Goal: Transaction & Acquisition: Purchase product/service

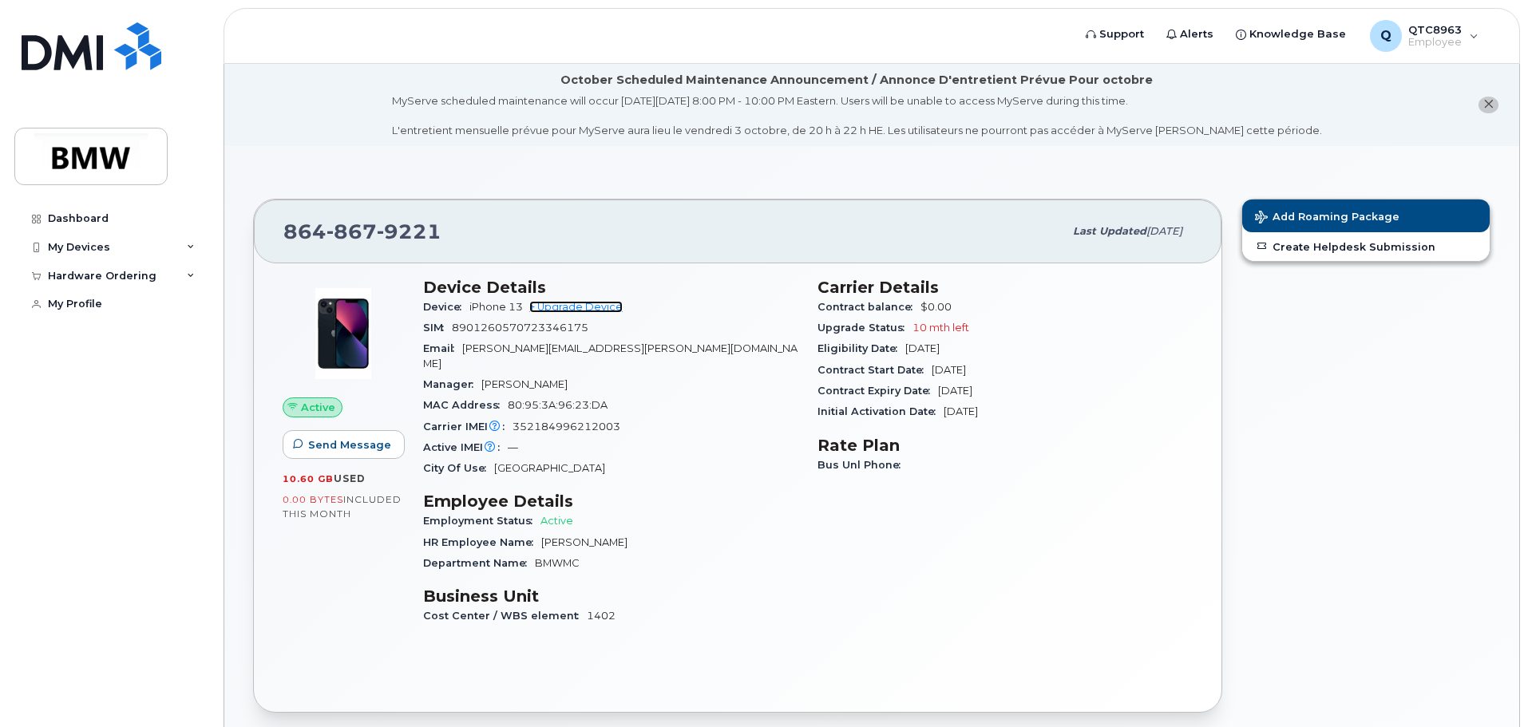
click at [575, 305] on link "+ Upgrade Device" at bounding box center [575, 307] width 93 height 12
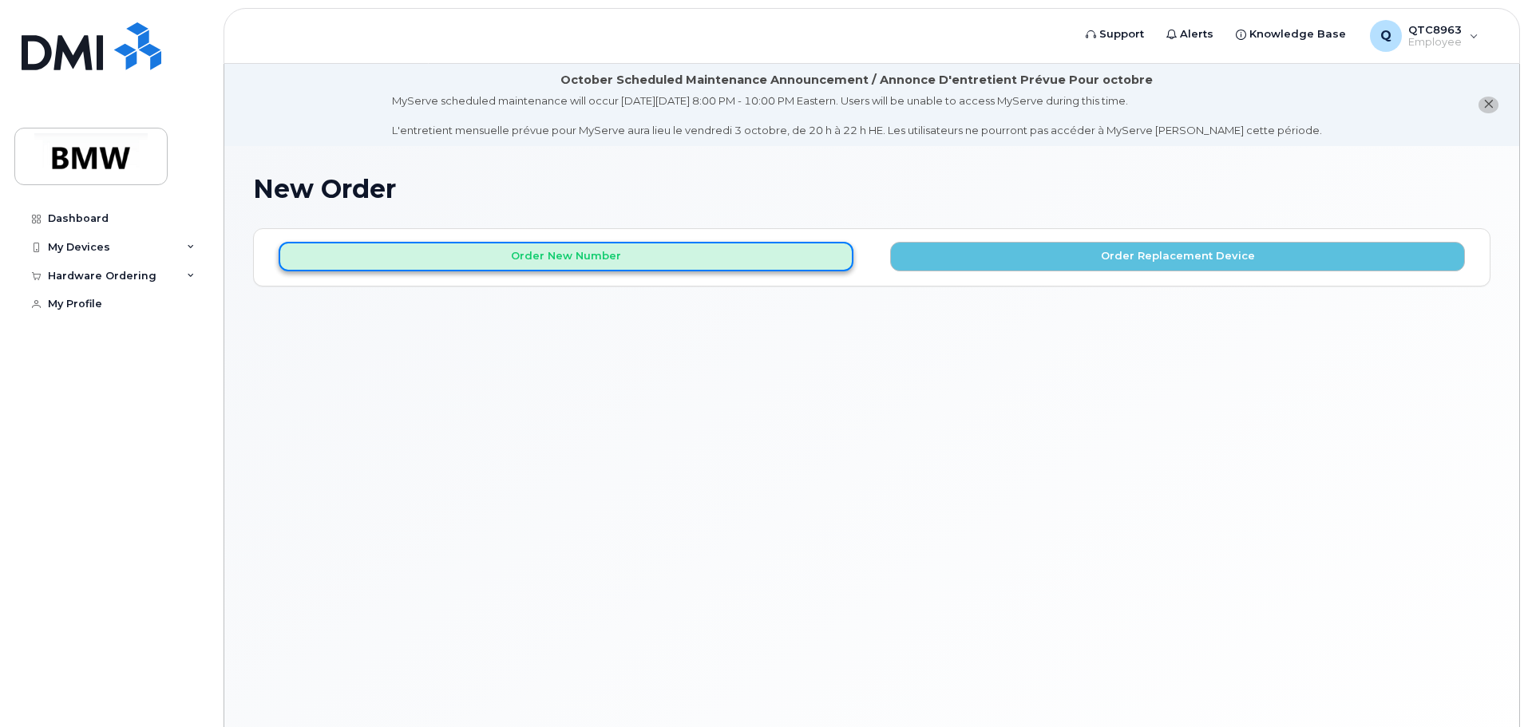
click at [708, 267] on button "Order New Number" at bounding box center [566, 257] width 575 height 30
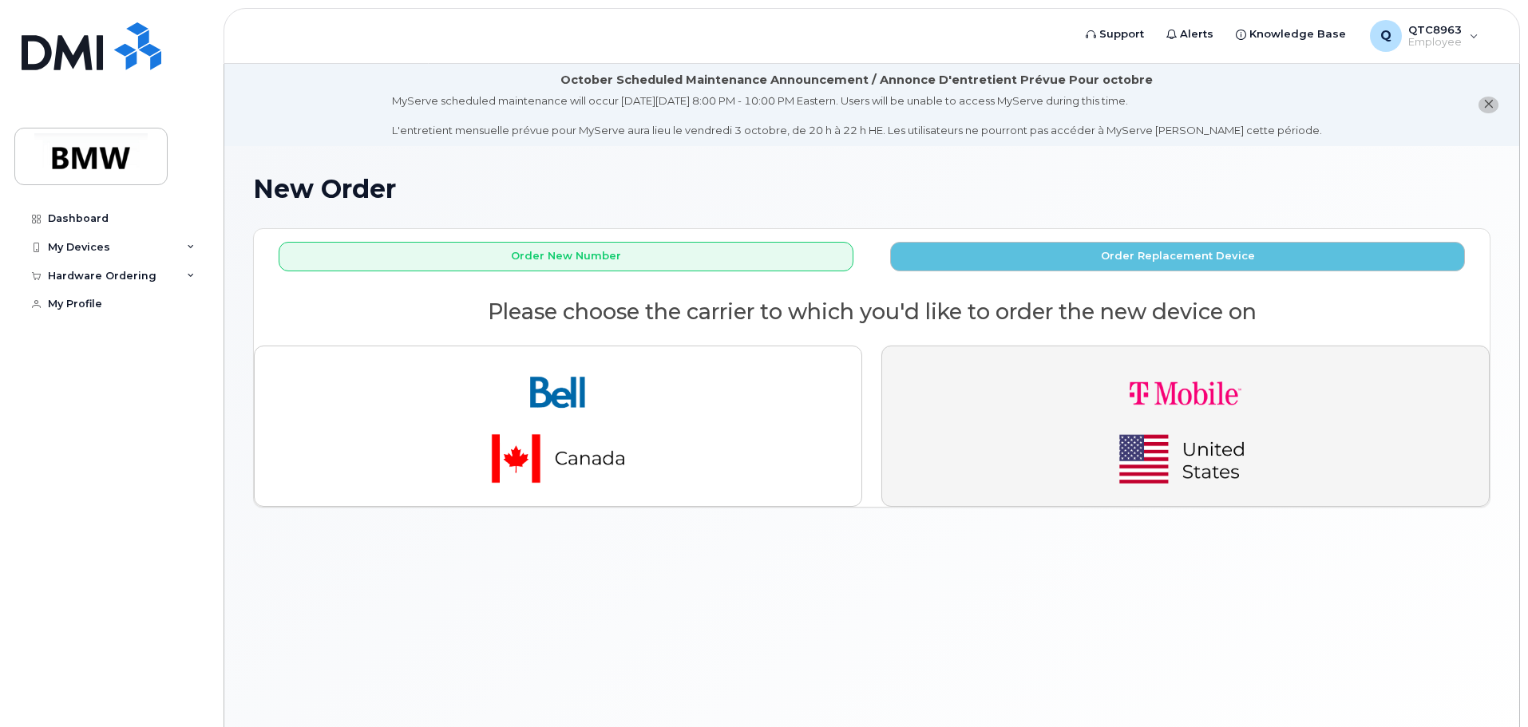
click at [1182, 461] on img "button" at bounding box center [1184, 426] width 223 height 134
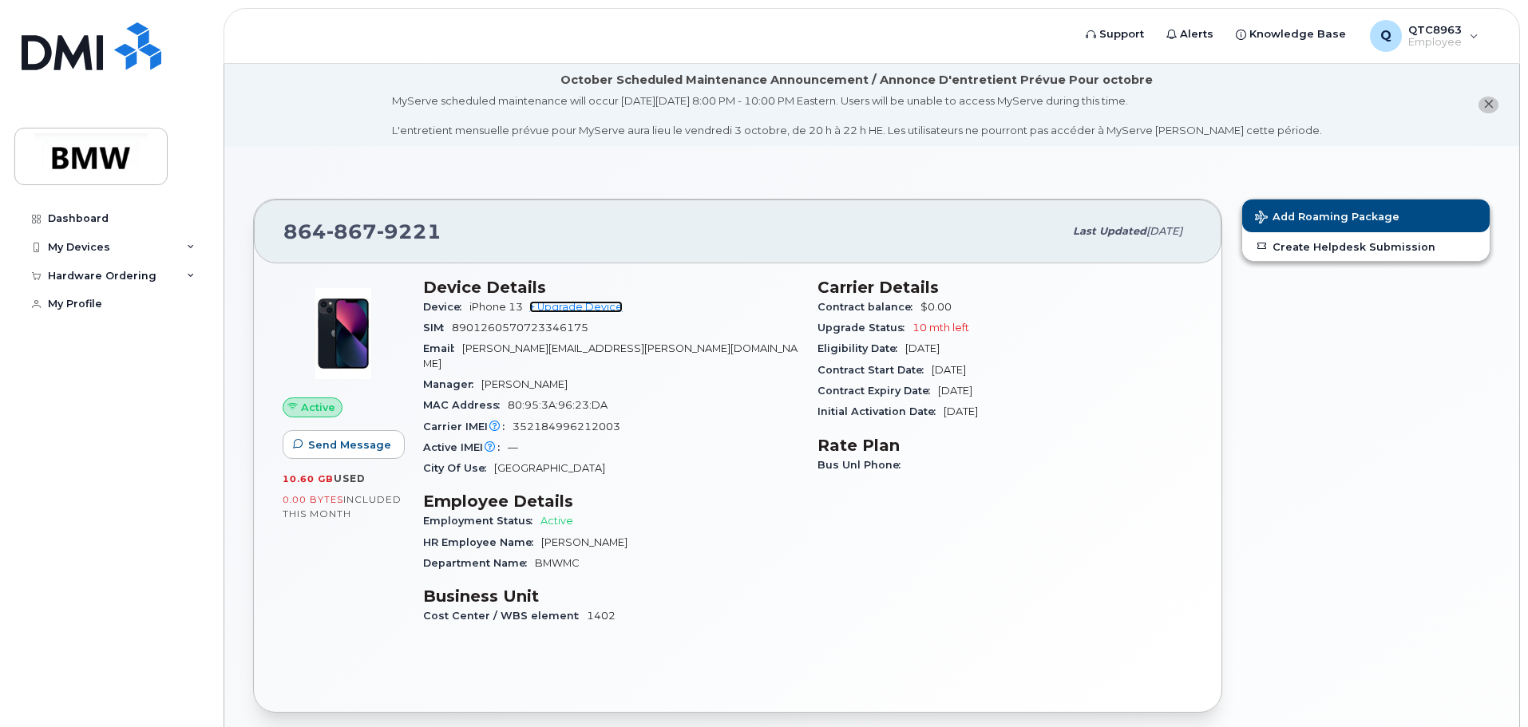
click at [585, 310] on link "+ Upgrade Device" at bounding box center [575, 307] width 93 height 12
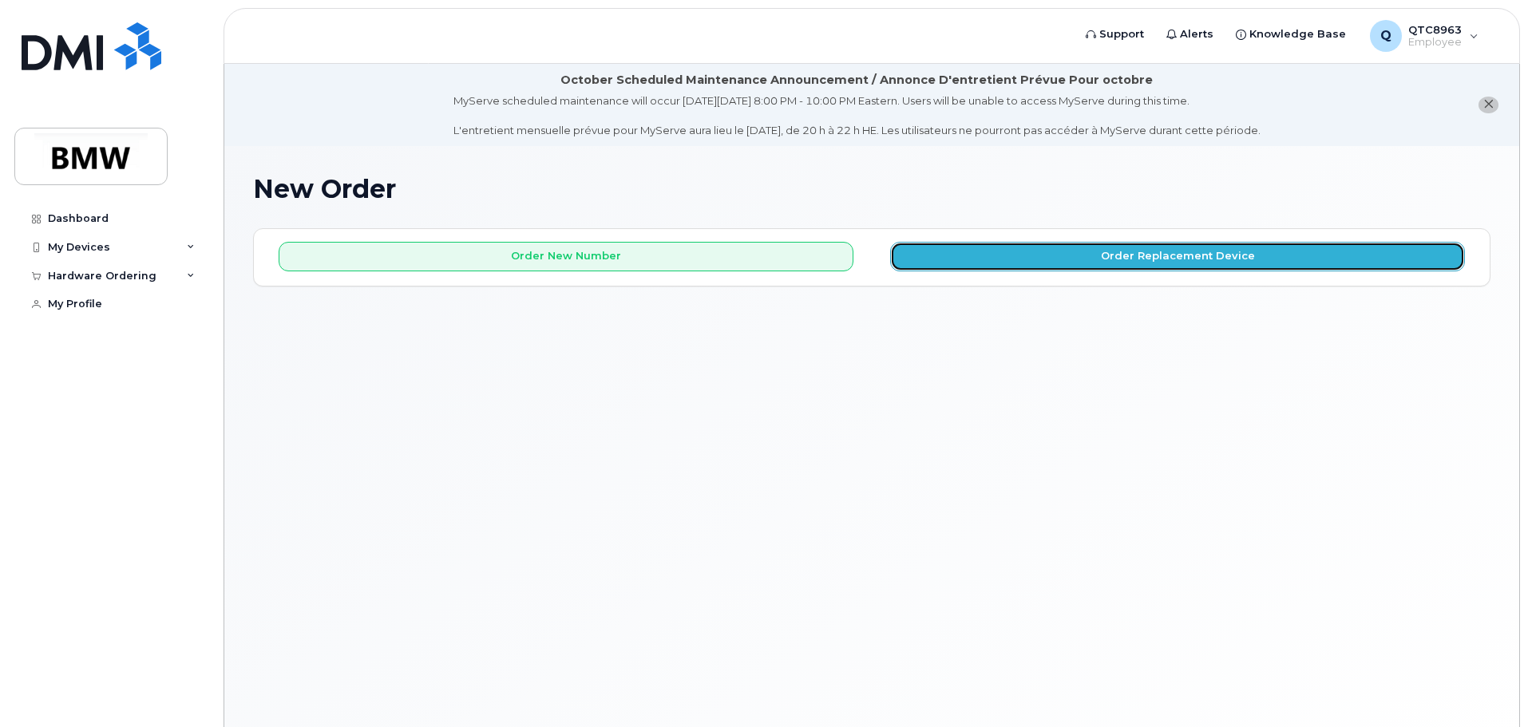
click at [1077, 243] on button "Order Replacement Device" at bounding box center [1177, 257] width 575 height 30
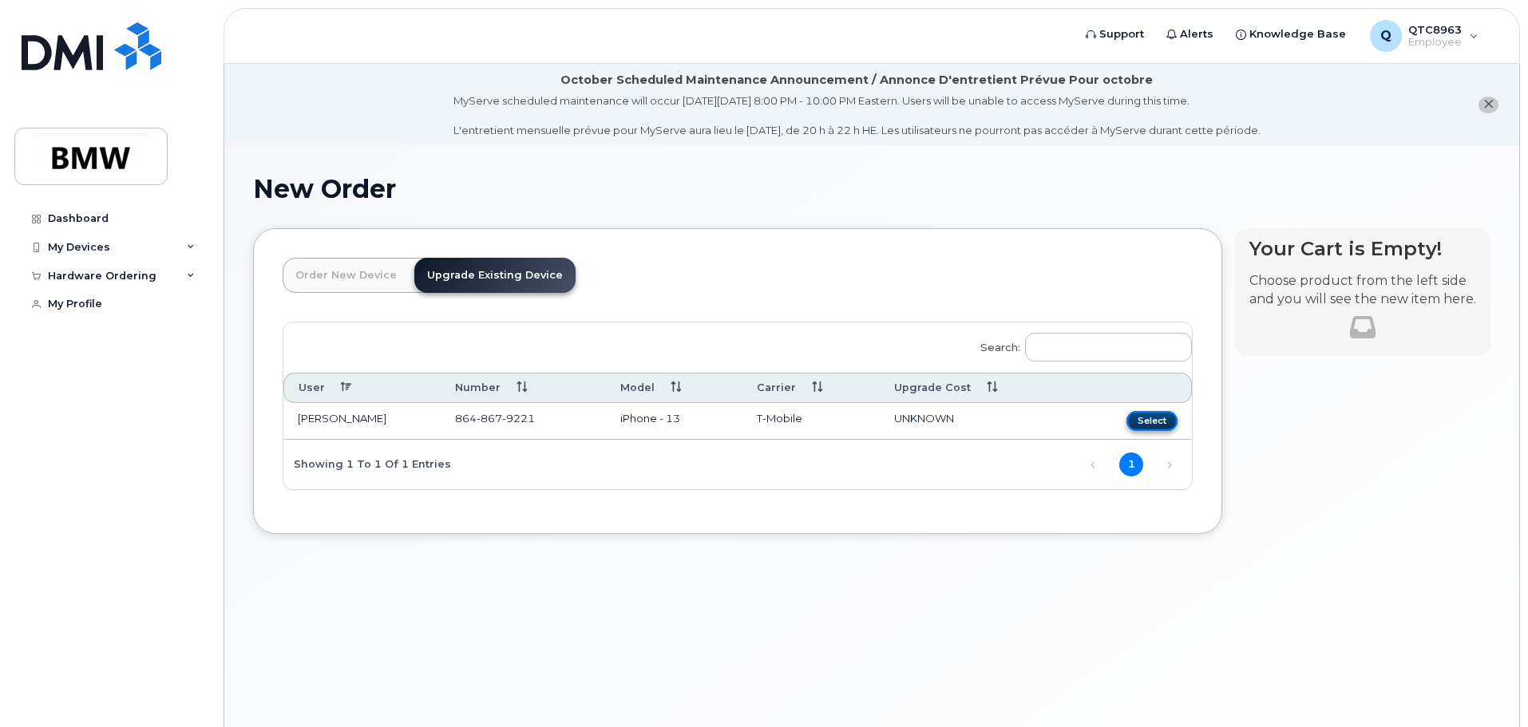
click at [1154, 411] on button "Select" at bounding box center [1151, 421] width 51 height 20
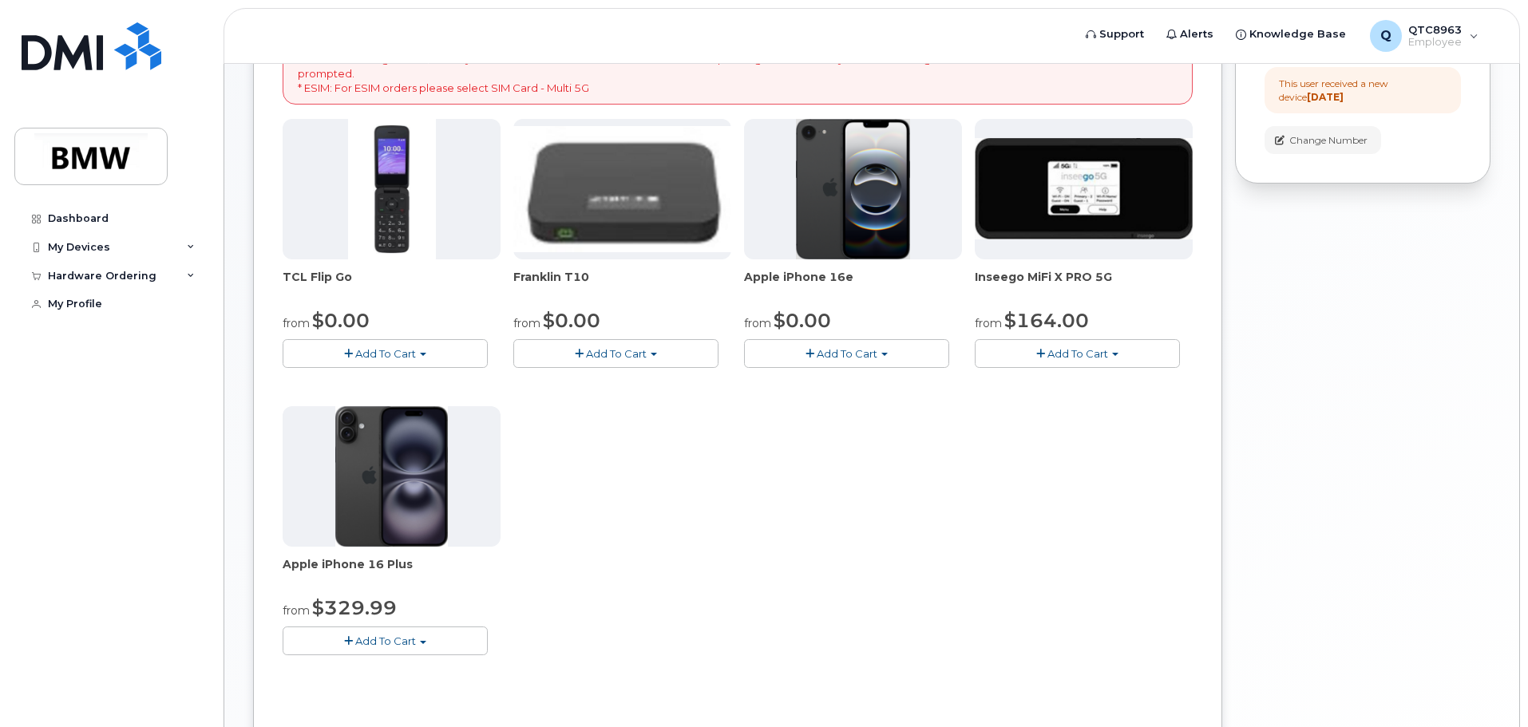
scroll to position [399, 0]
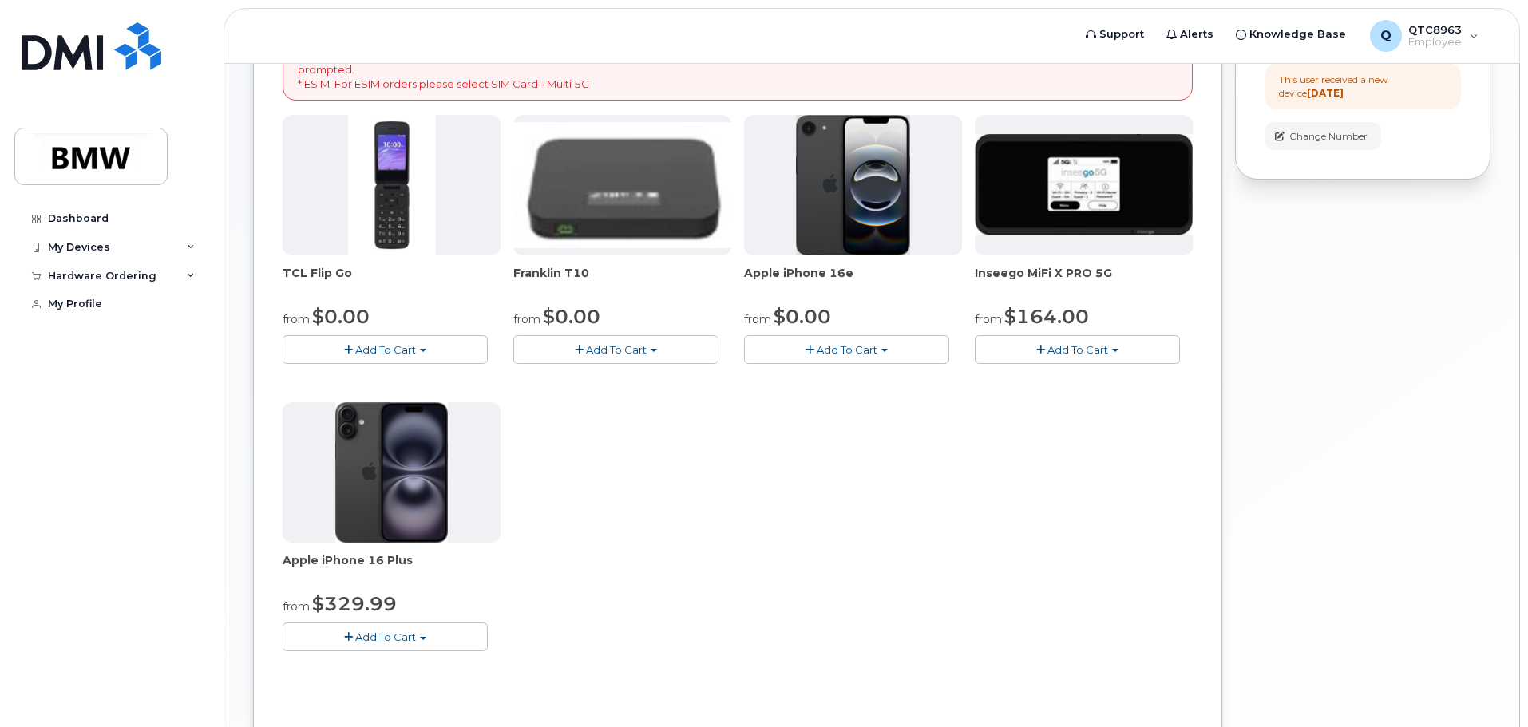
click at [841, 355] on span "Add To Cart" at bounding box center [846, 349] width 61 height 13
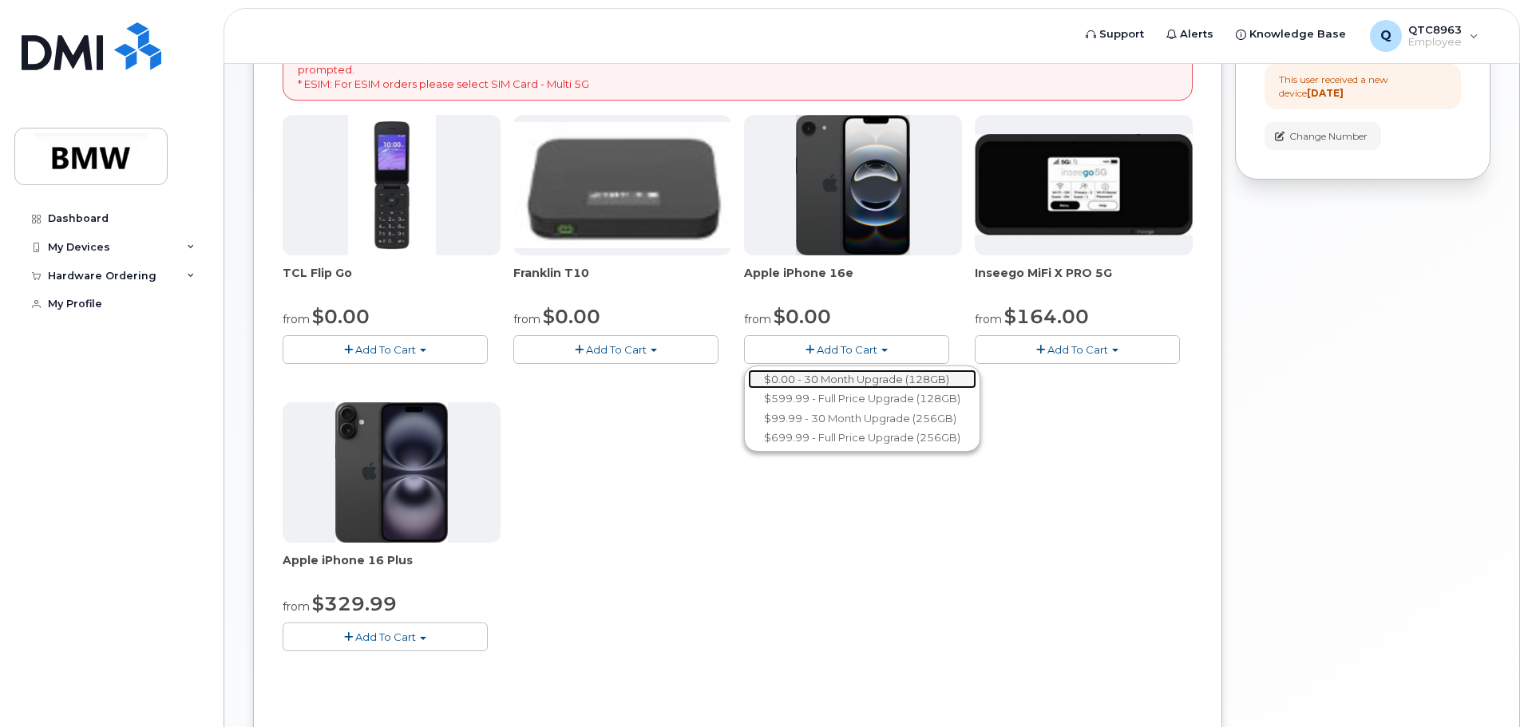
click at [941, 378] on link "$0.00 - 30 Month Upgrade (128GB)" at bounding box center [862, 380] width 228 height 20
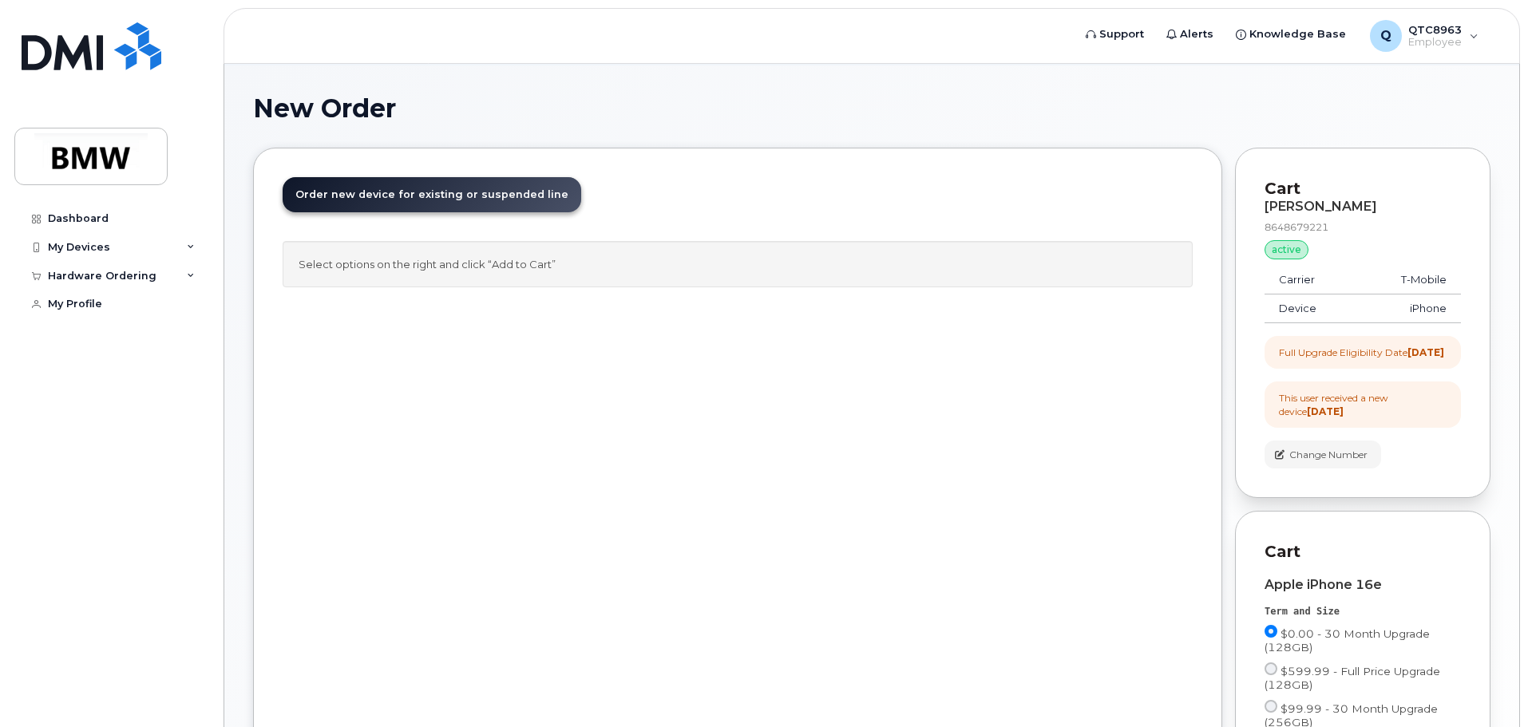
scroll to position [0, 0]
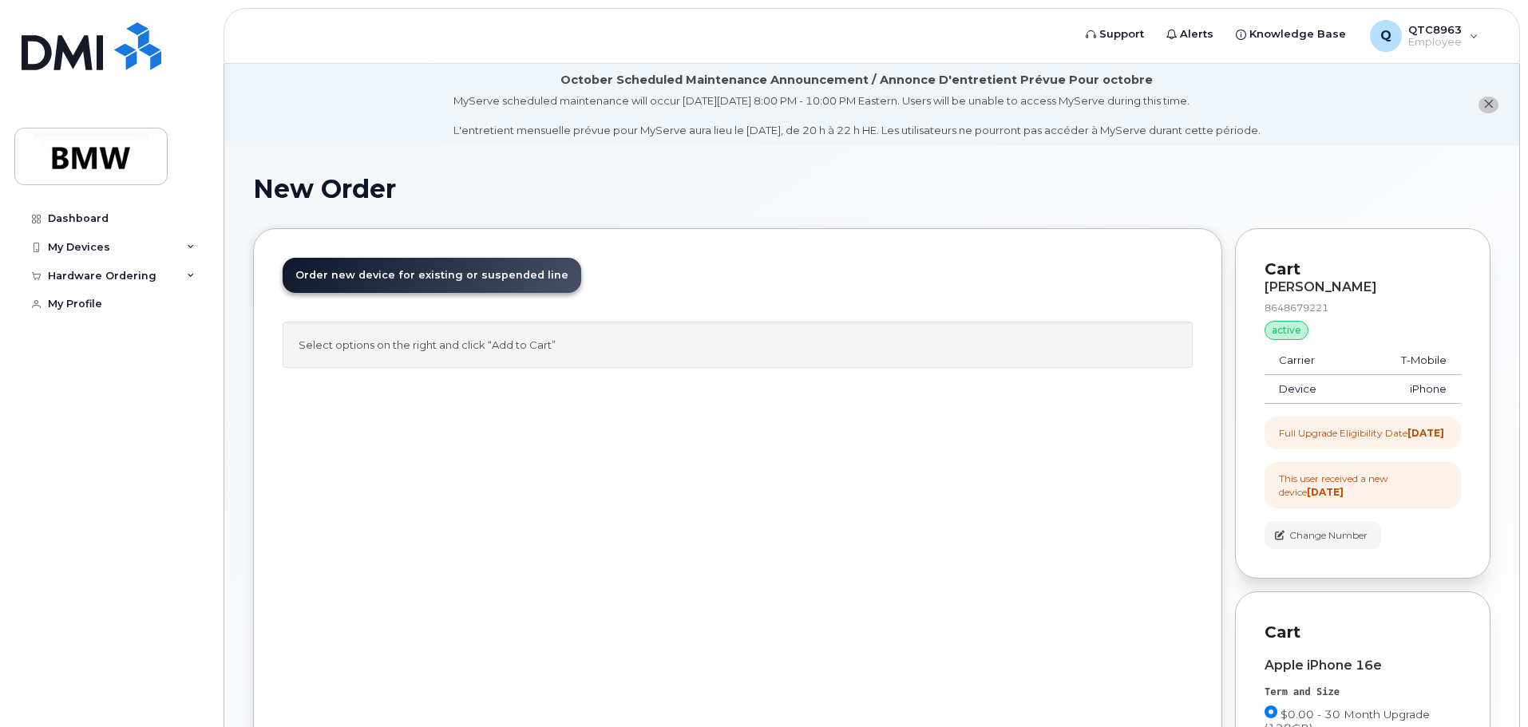
drag, startPoint x: 1279, startPoint y: 490, endPoint x: 1443, endPoint y: 508, distance: 165.4
click at [1443, 499] on div "This user received a new device 1 year ago" at bounding box center [1363, 485] width 168 height 27
click at [1405, 499] on div "This user received a new device 1 year ago" at bounding box center [1363, 485] width 168 height 27
drag, startPoint x: 681, startPoint y: 104, endPoint x: 812, endPoint y: 104, distance: 130.9
click at [812, 104] on div "MyServe scheduled maintenance will occur on Friday October 3rd, 8:00 PM - 10:00…" at bounding box center [856, 115] width 807 height 45
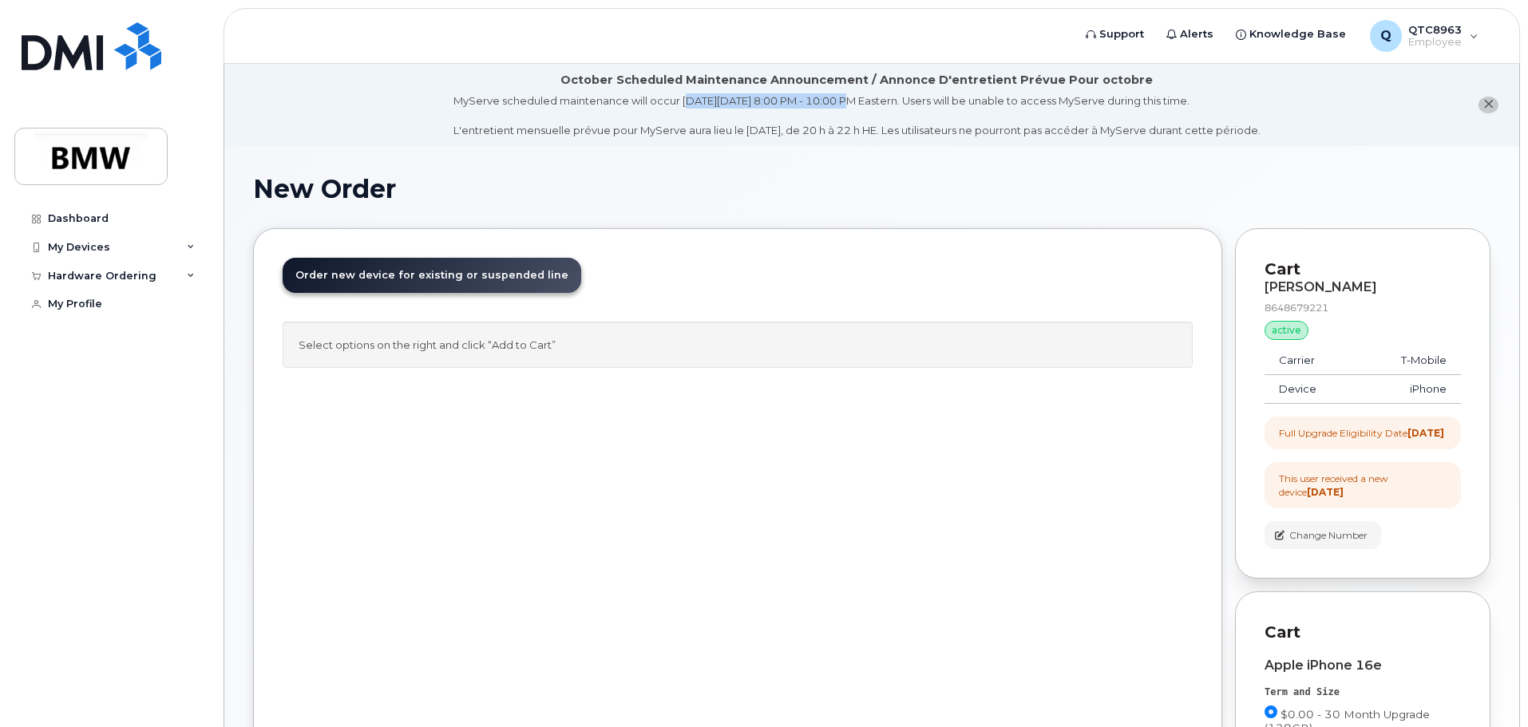
click at [814, 104] on div "MyServe scheduled maintenance will occur on Friday October 3rd, 8:00 PM - 10:00…" at bounding box center [856, 115] width 807 height 45
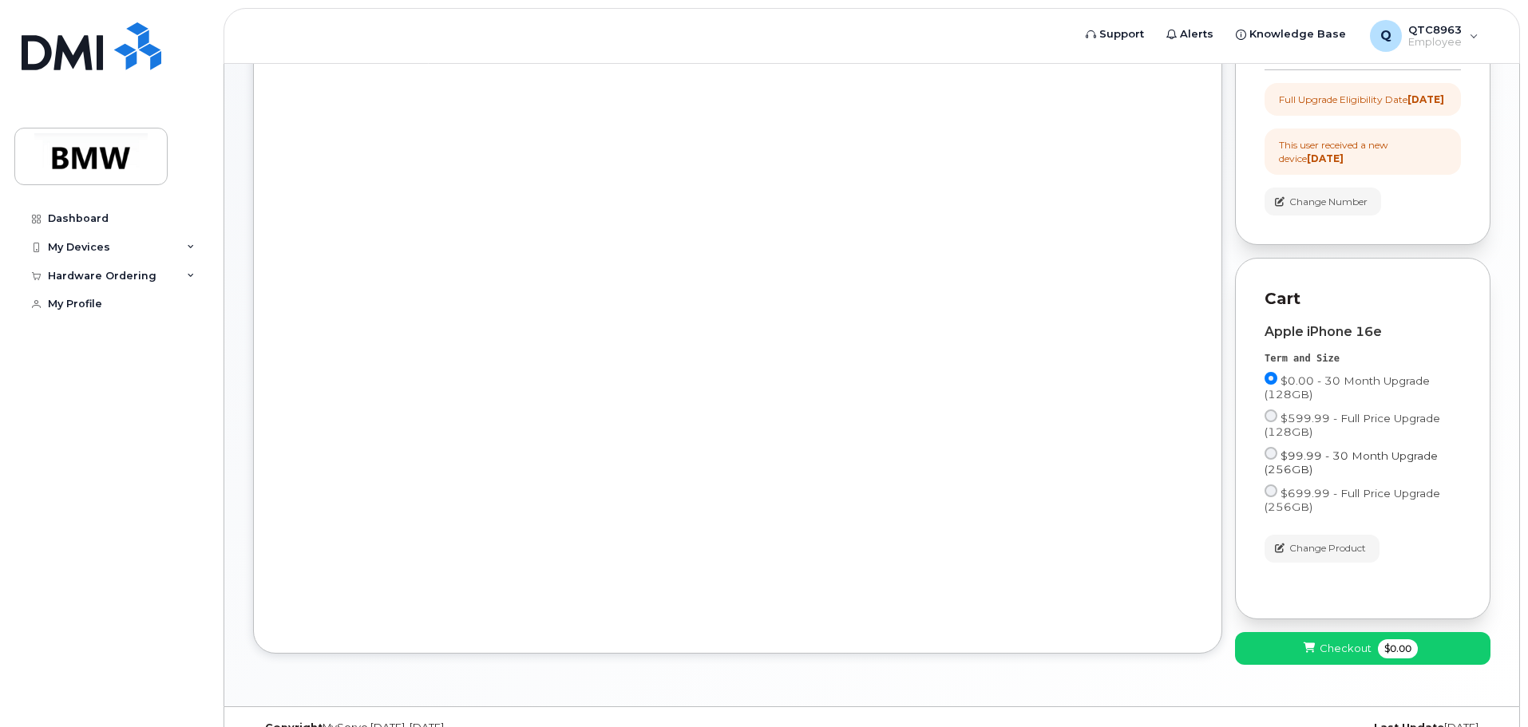
scroll to position [378, 0]
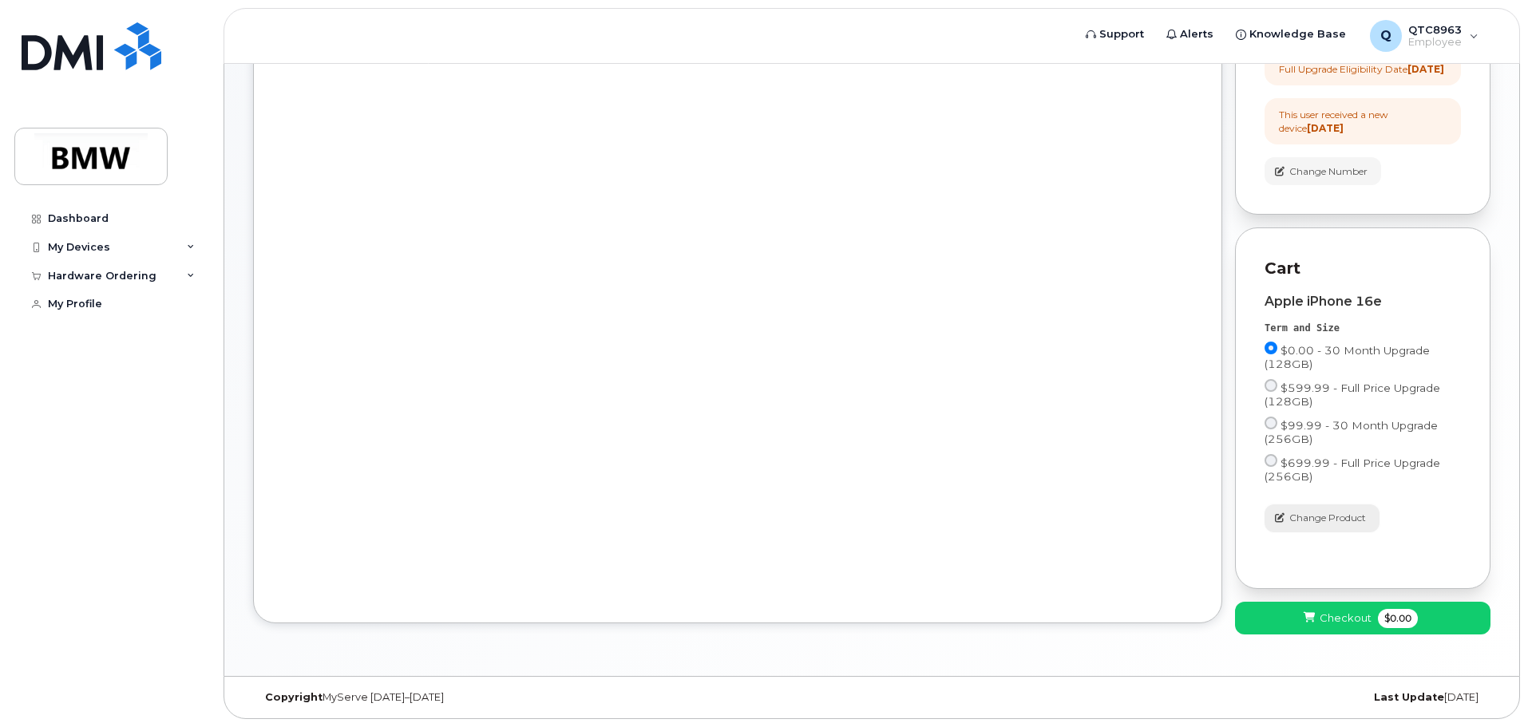
click at [1326, 520] on span "Change Product" at bounding box center [1327, 518] width 77 height 14
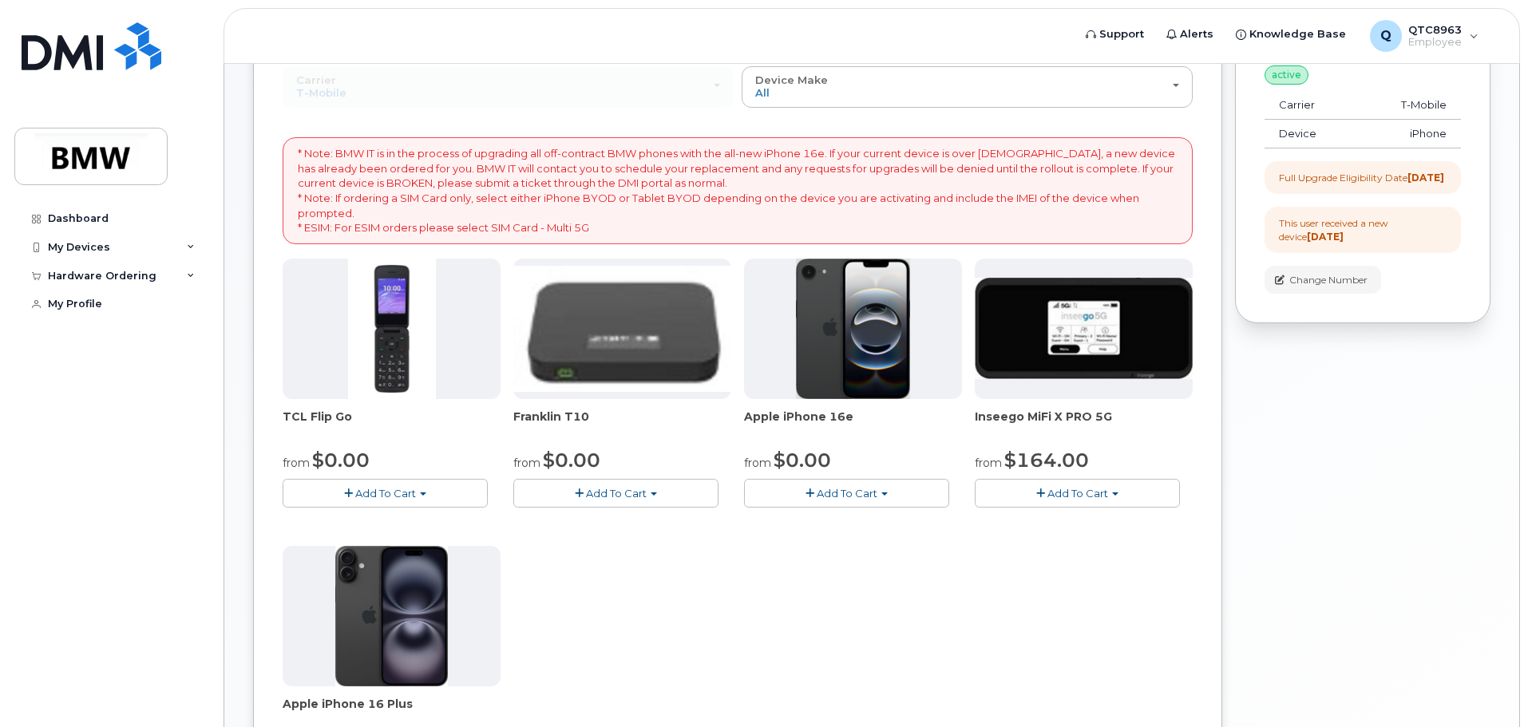
scroll to position [0, 0]
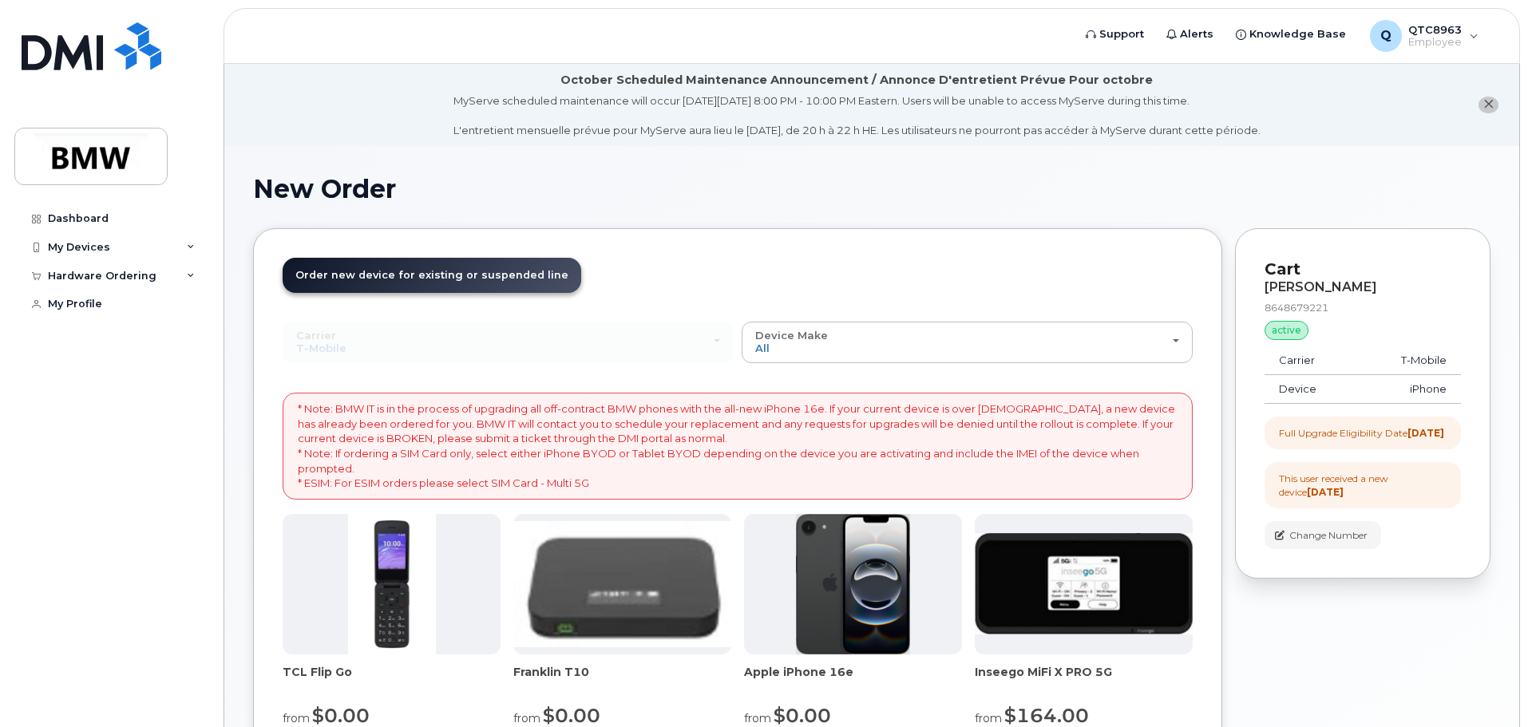
drag, startPoint x: 888, startPoint y: 235, endPoint x: 903, endPoint y: 232, distance: 15.4
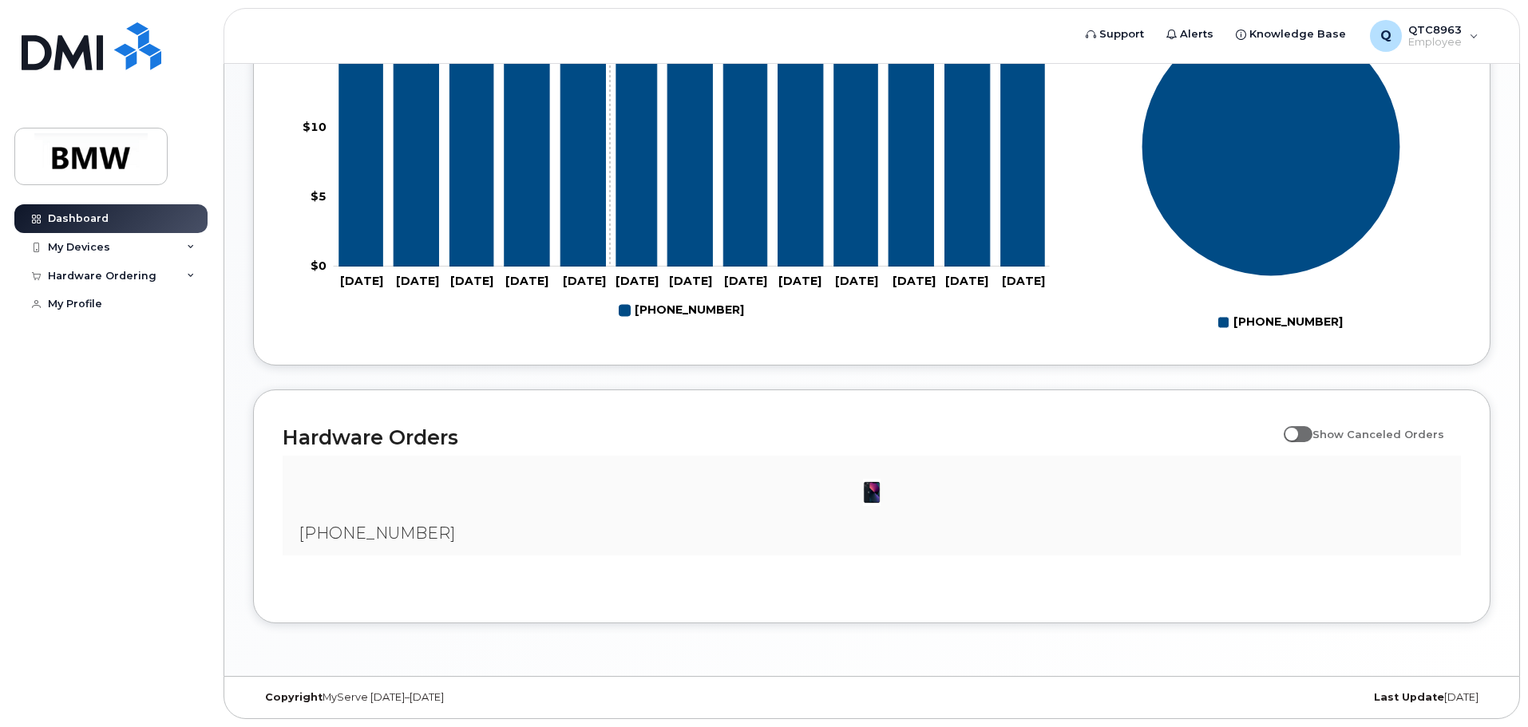
scroll to position [726, 0]
click at [1309, 435] on span at bounding box center [1297, 434] width 29 height 16
click at [1296, 432] on input "Show Canceled Orders" at bounding box center [1289, 425] width 13 height 13
click at [1311, 437] on span at bounding box center [1297, 434] width 29 height 16
click at [1296, 432] on input "Show Canceled Orders" at bounding box center [1289, 425] width 13 height 13
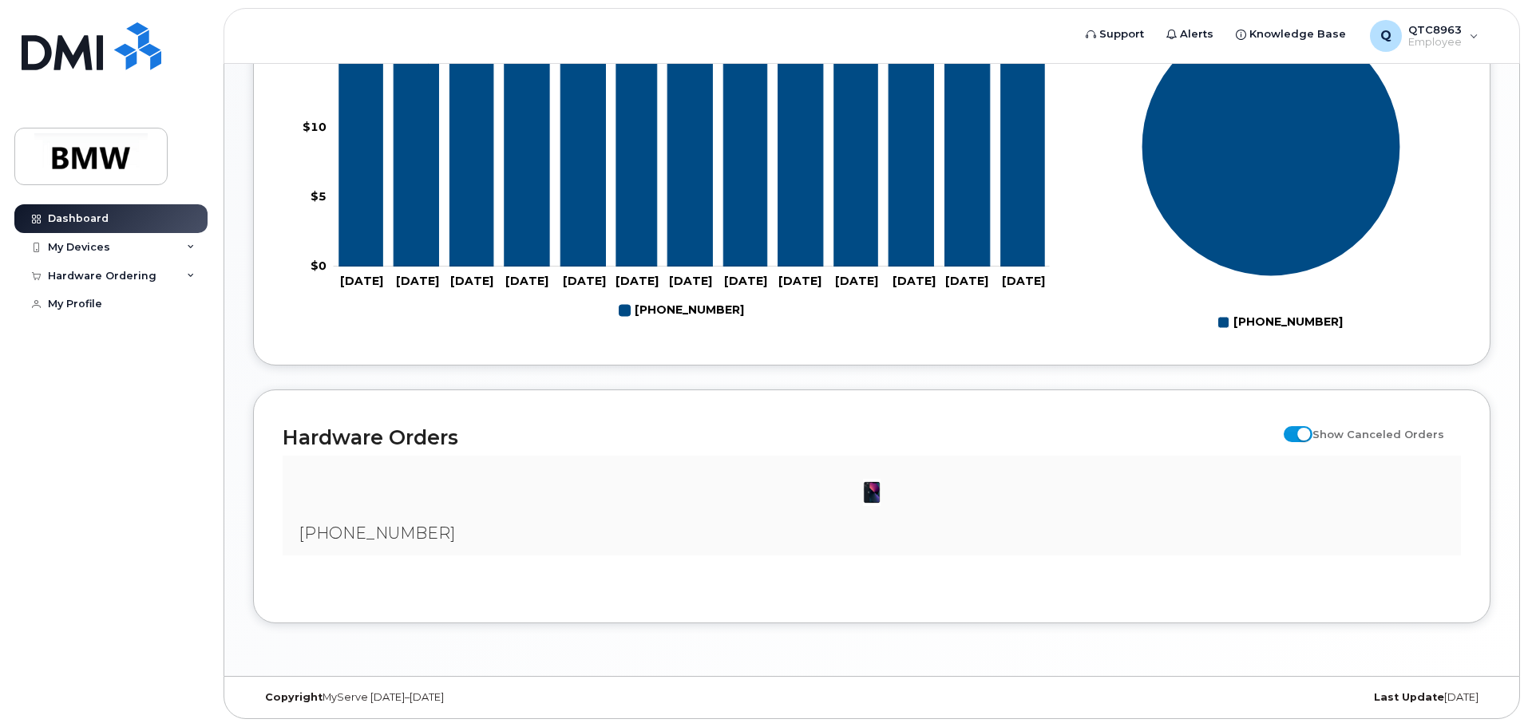
checkbox input "false"
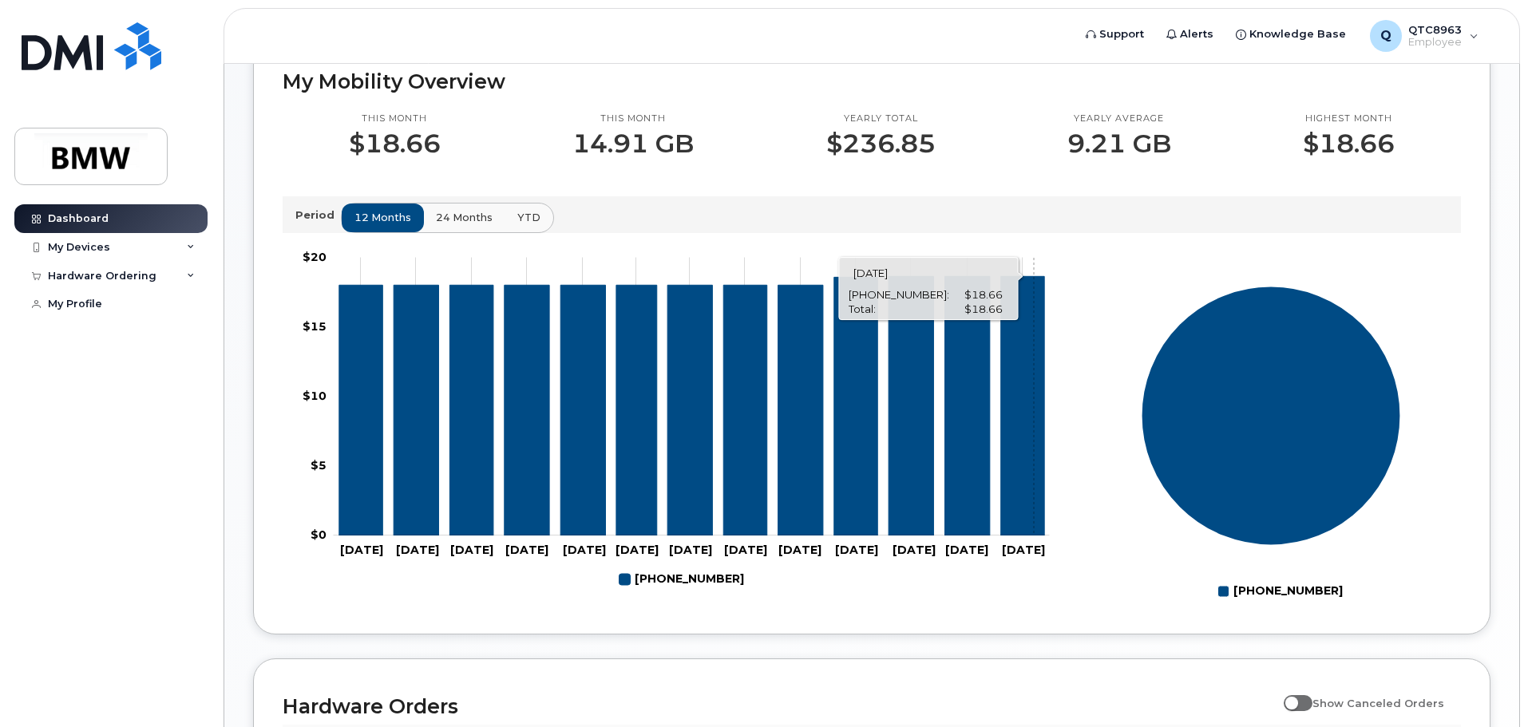
scroll to position [407, 0]
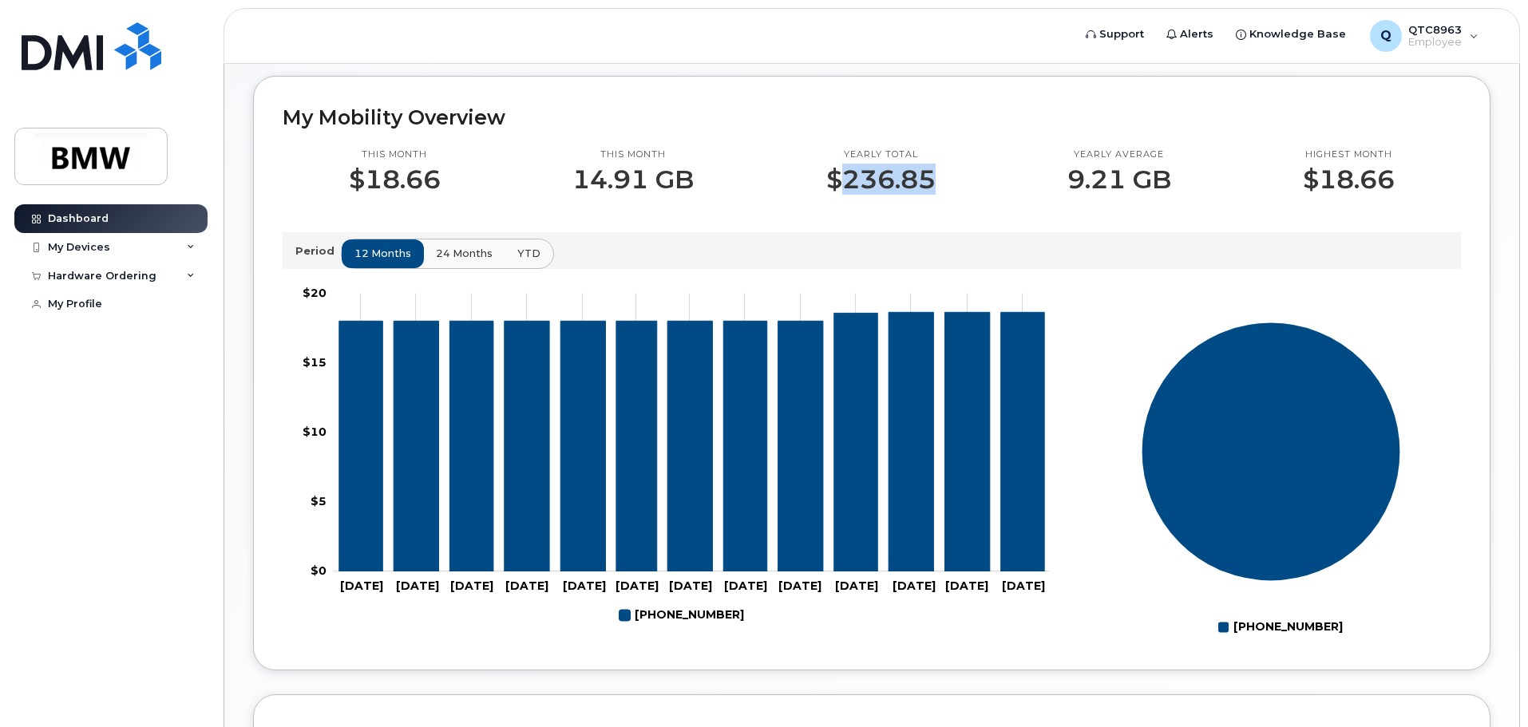
drag, startPoint x: 833, startPoint y: 200, endPoint x: 990, endPoint y: 201, distance: 157.2
click at [986, 194] on div "Yearly total $236.85" at bounding box center [880, 170] width 241 height 45
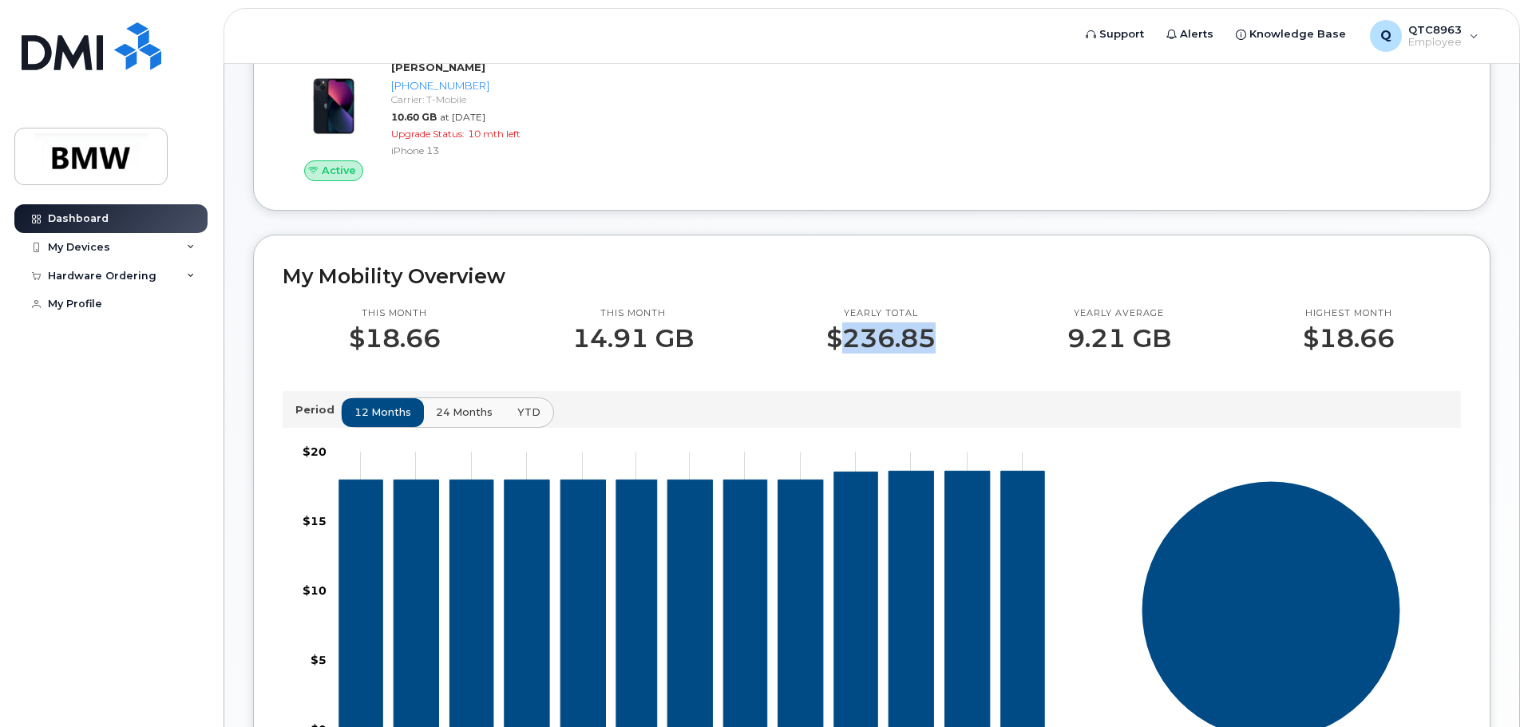
scroll to position [0, 0]
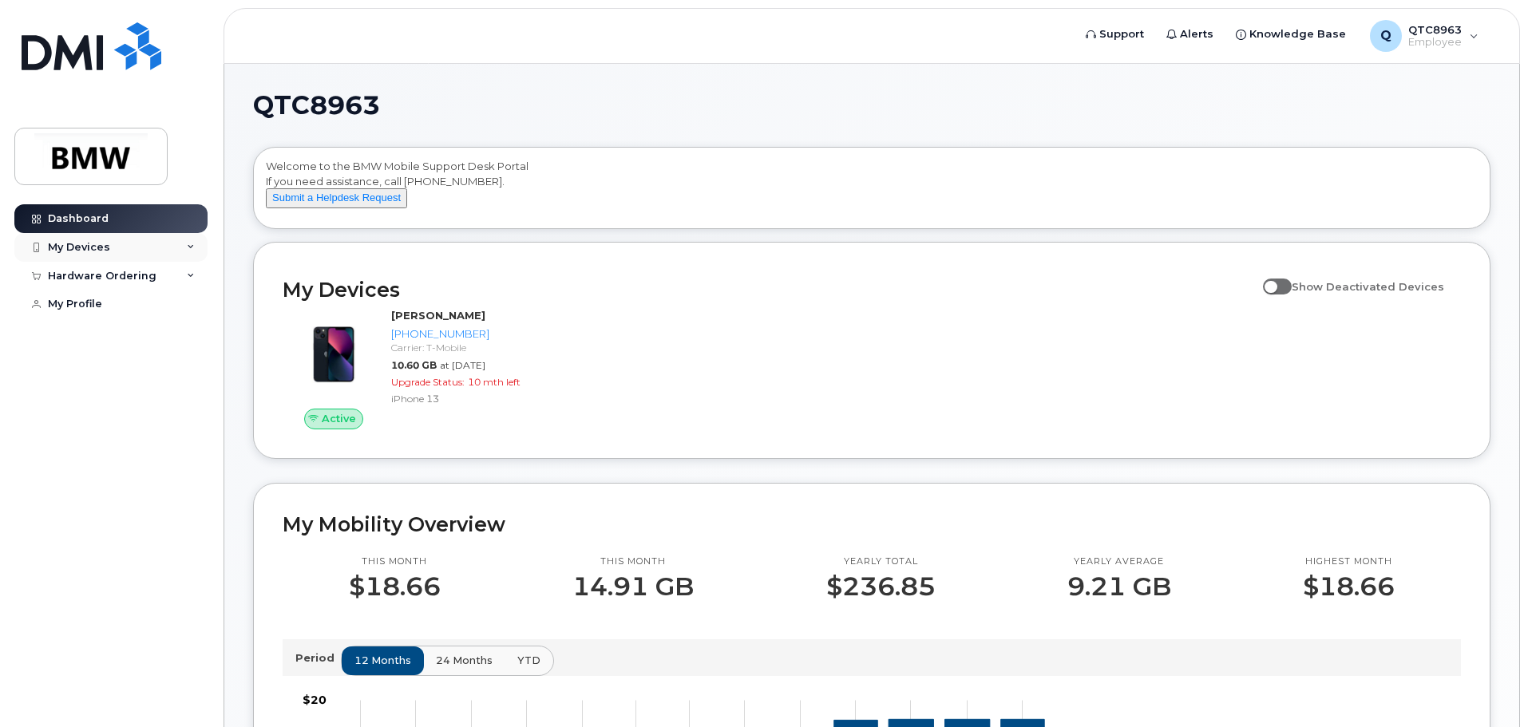
drag, startPoint x: 110, startPoint y: 243, endPoint x: 124, endPoint y: 252, distance: 16.2
click at [120, 250] on div "My Devices" at bounding box center [110, 247] width 193 height 29
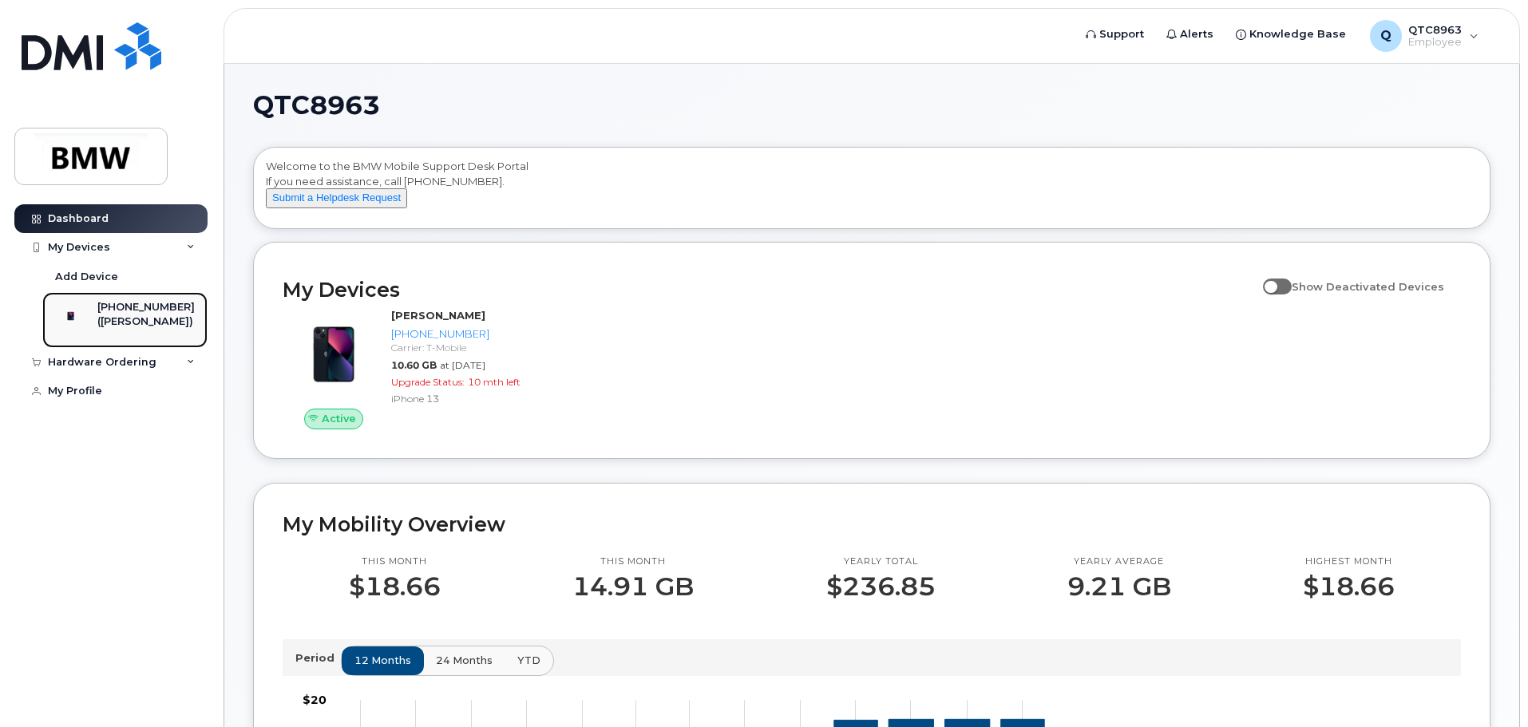
click at [139, 305] on div "[PHONE_NUMBER]" at bounding box center [145, 307] width 97 height 14
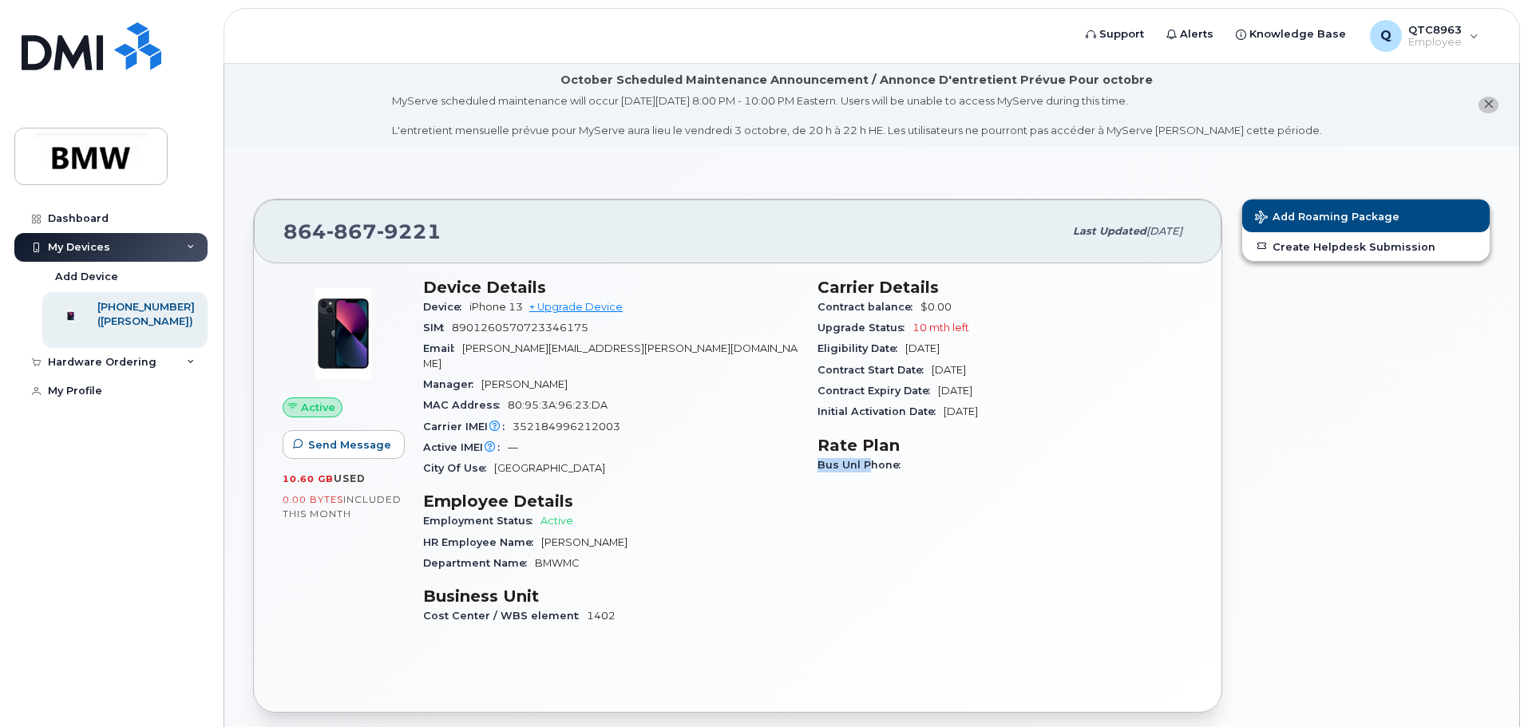
drag, startPoint x: 819, startPoint y: 464, endPoint x: 891, endPoint y: 467, distance: 72.7
click at [887, 467] on span "Bus Unl Phone" at bounding box center [862, 465] width 91 height 12
click at [897, 468] on span "Bus Unl Phone" at bounding box center [862, 465] width 91 height 12
click at [555, 515] on span "Active" at bounding box center [556, 521] width 33 height 12
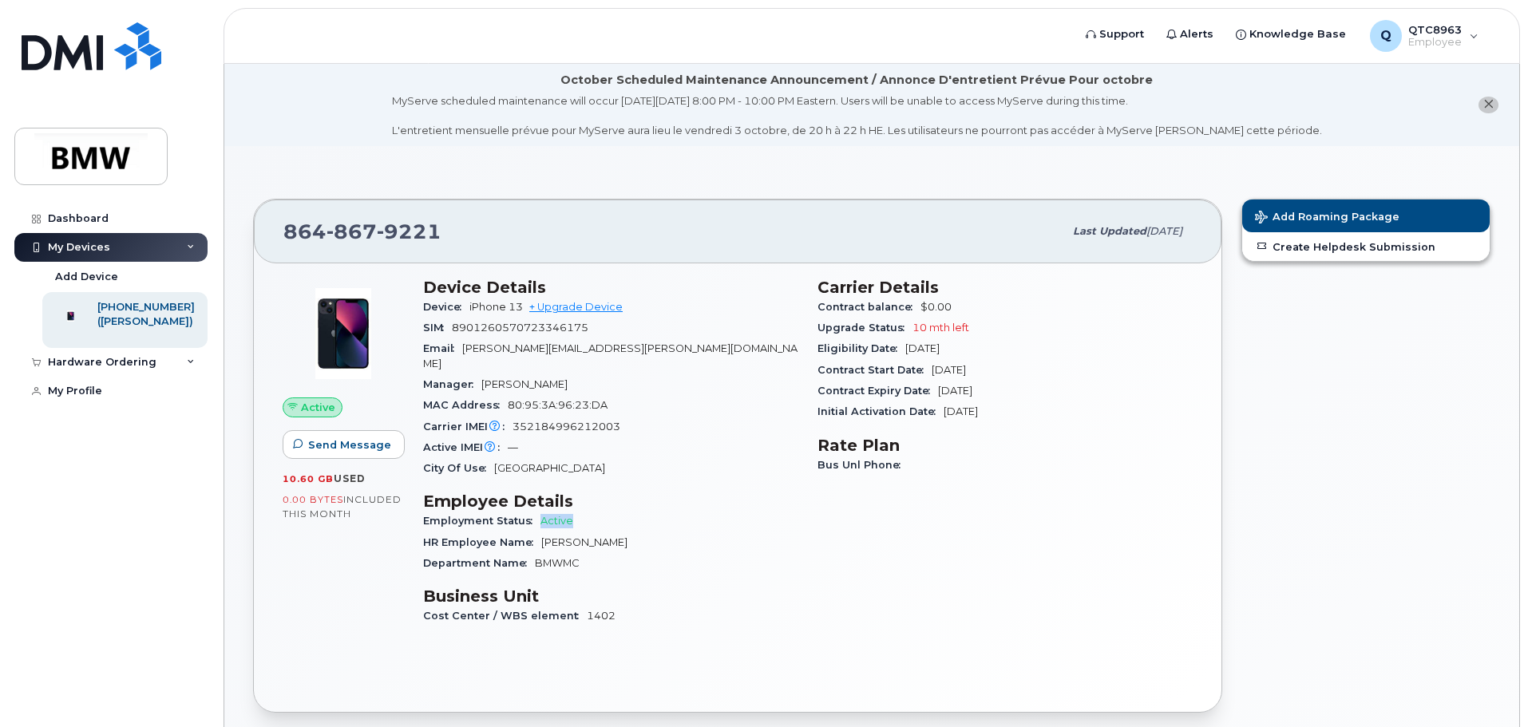
drag, startPoint x: 273, startPoint y: 500, endPoint x: 373, endPoint y: 518, distance: 101.4
click at [373, 518] on div "Active Send Message 10.60 GB  used 0.00 Bytes  included this month" at bounding box center [343, 459] width 140 height 382
drag, startPoint x: 286, startPoint y: 479, endPoint x: 378, endPoint y: 480, distance: 92.6
click at [378, 480] on div "10.60 GB  used" at bounding box center [343, 479] width 121 height 14
click at [191, 370] on div "Hardware Ordering" at bounding box center [110, 362] width 193 height 29
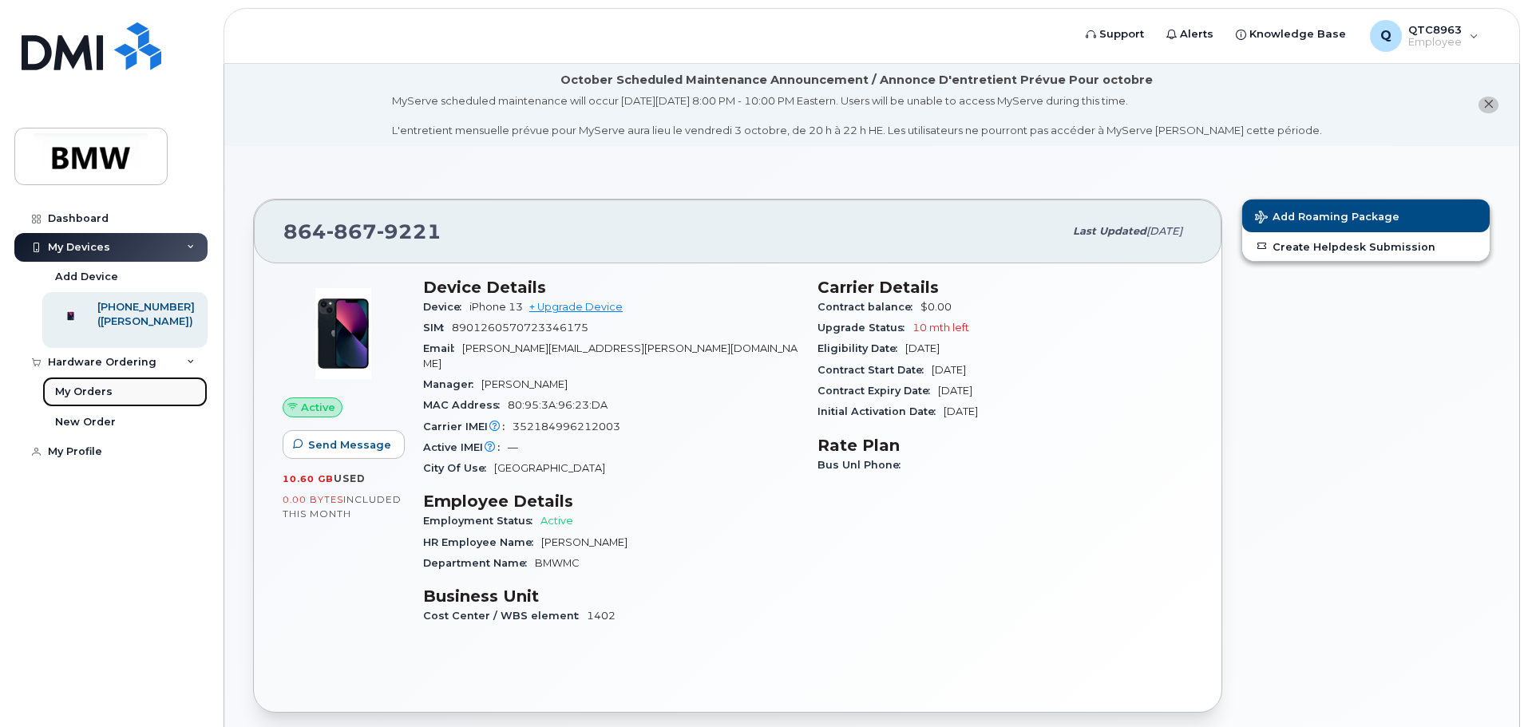
click at [84, 399] on div "My Orders" at bounding box center [83, 392] width 57 height 14
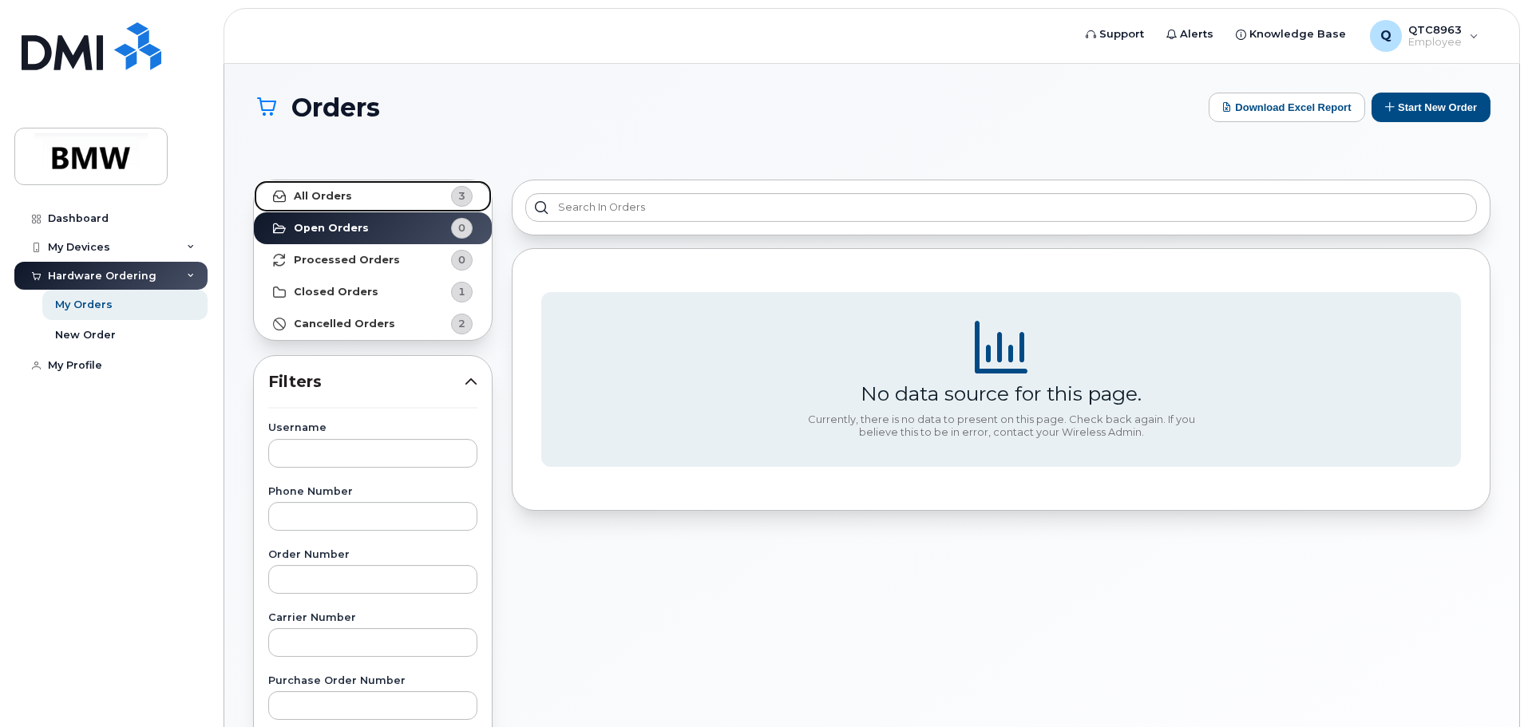
click at [395, 204] on link "All Orders 3" at bounding box center [373, 196] width 238 height 32
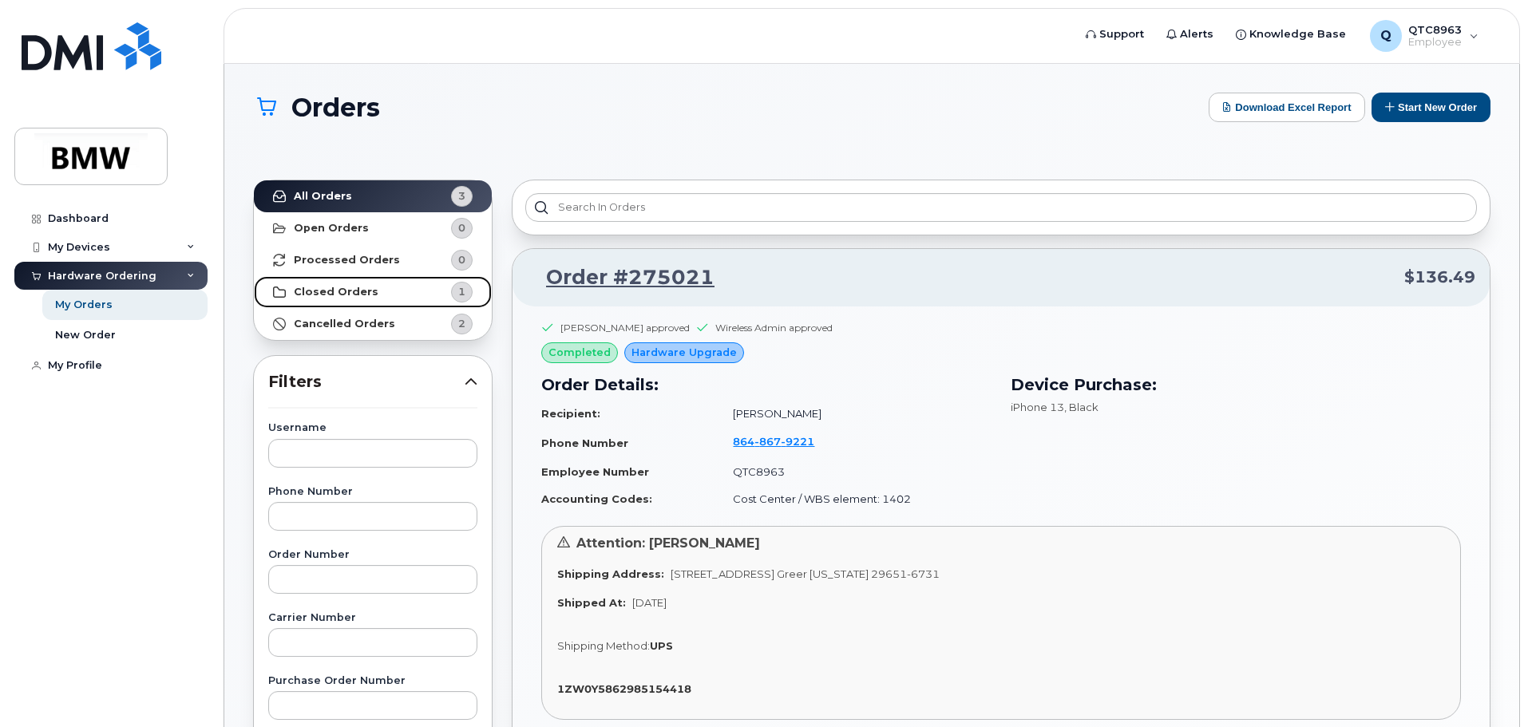
click at [426, 295] on span "1" at bounding box center [449, 292] width 48 height 21
